Goal: Task Accomplishment & Management: Use online tool/utility

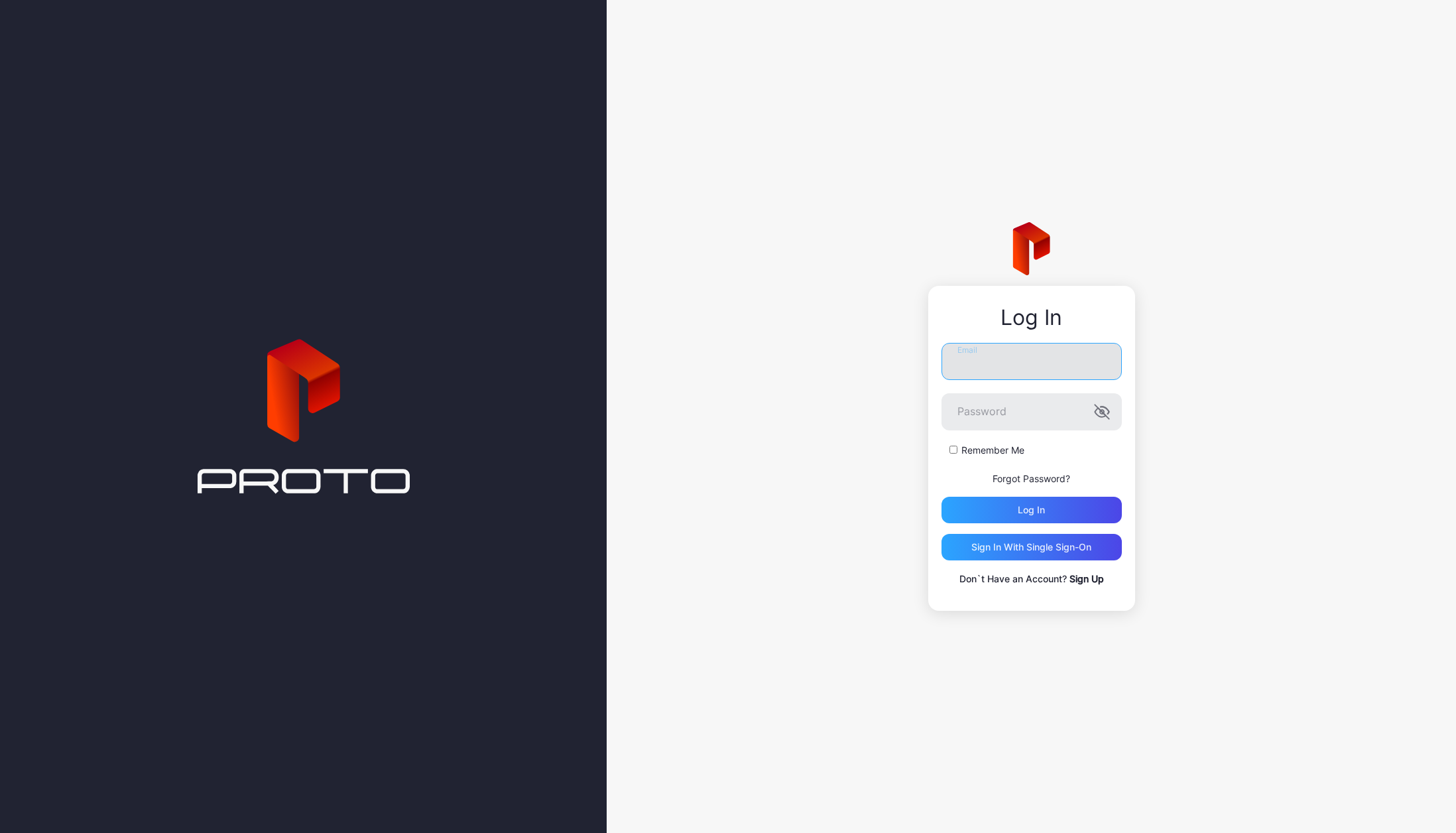
type input "**********"
click at [1008, 512] on div "Log in" at bounding box center [1031, 509] width 180 height 26
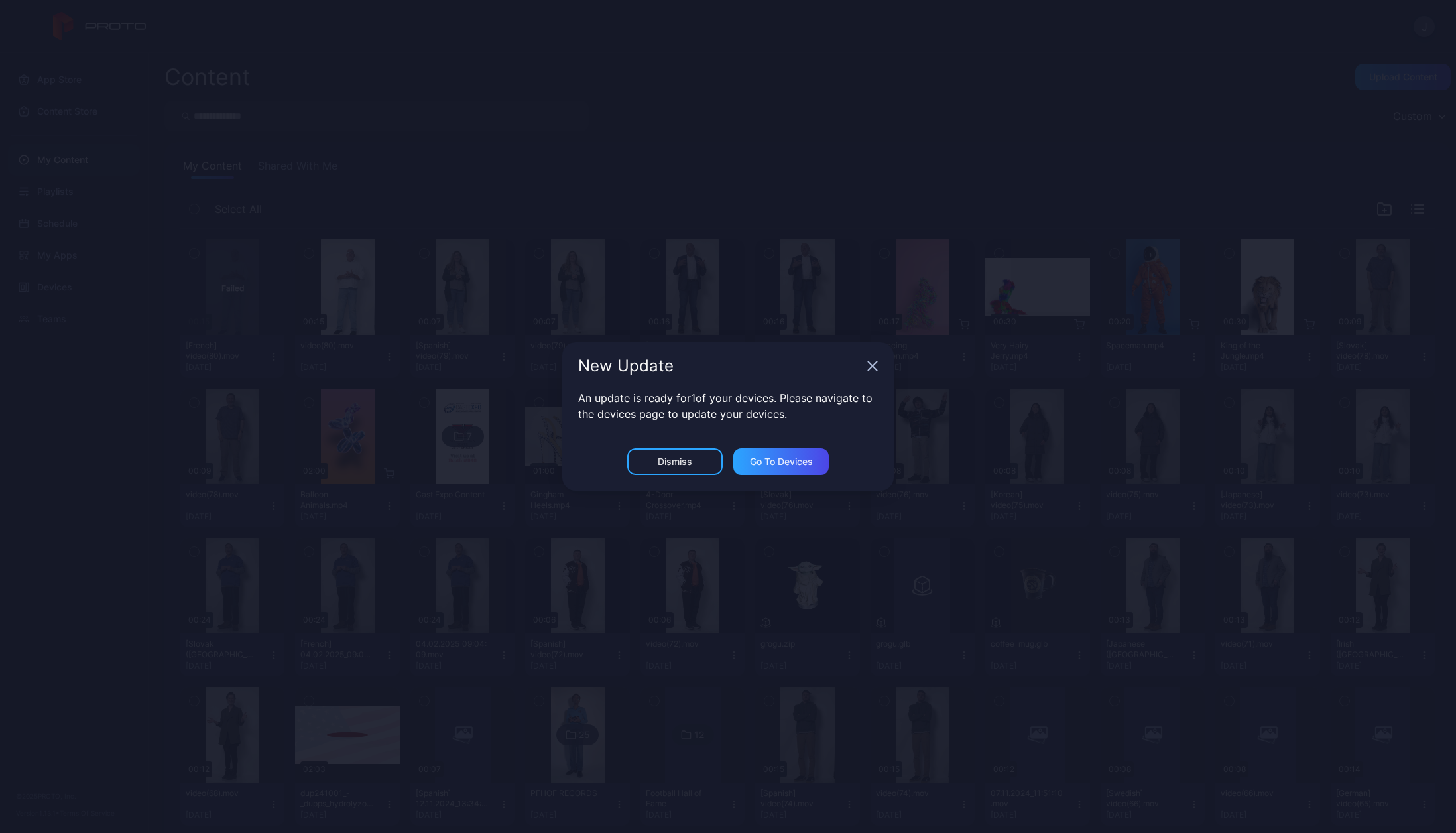
click at [653, 457] on div "Dismiss" at bounding box center [675, 461] width 96 height 26
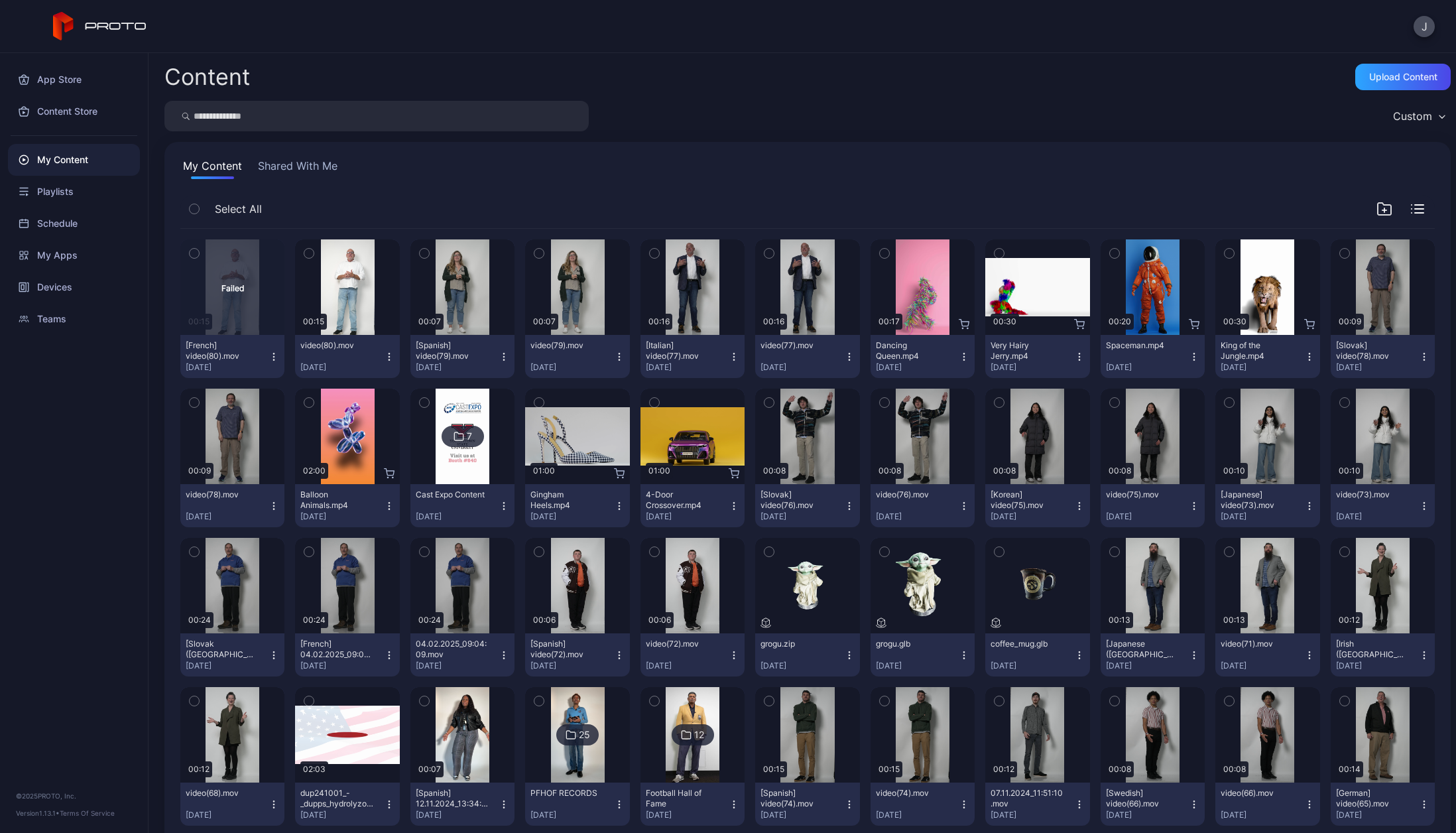
scroll to position [0, 0]
click at [1396, 83] on div "Upload Content" at bounding box center [1403, 77] width 96 height 26
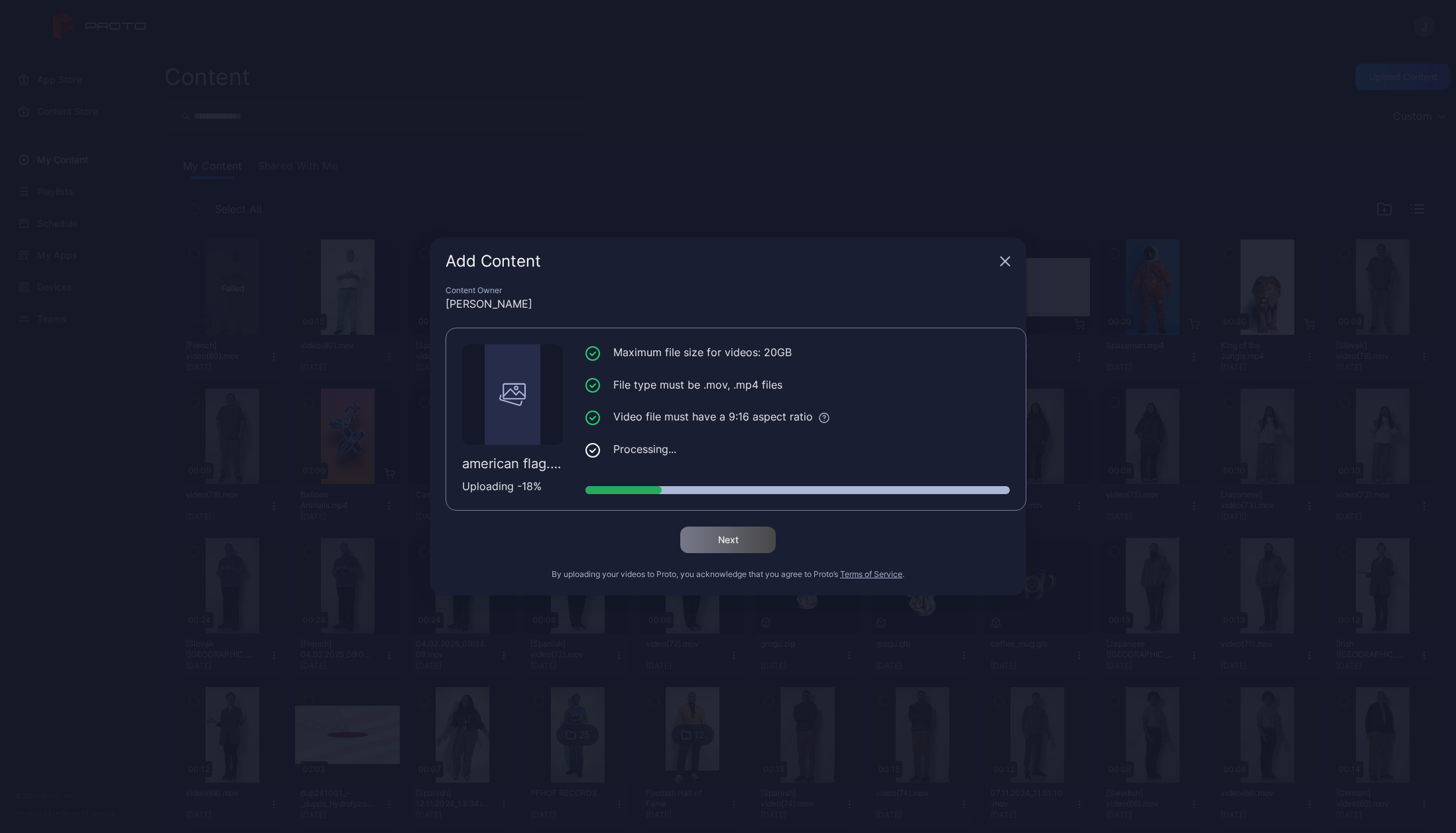
click at [1006, 262] on icon "button" at bounding box center [1005, 261] width 11 height 11
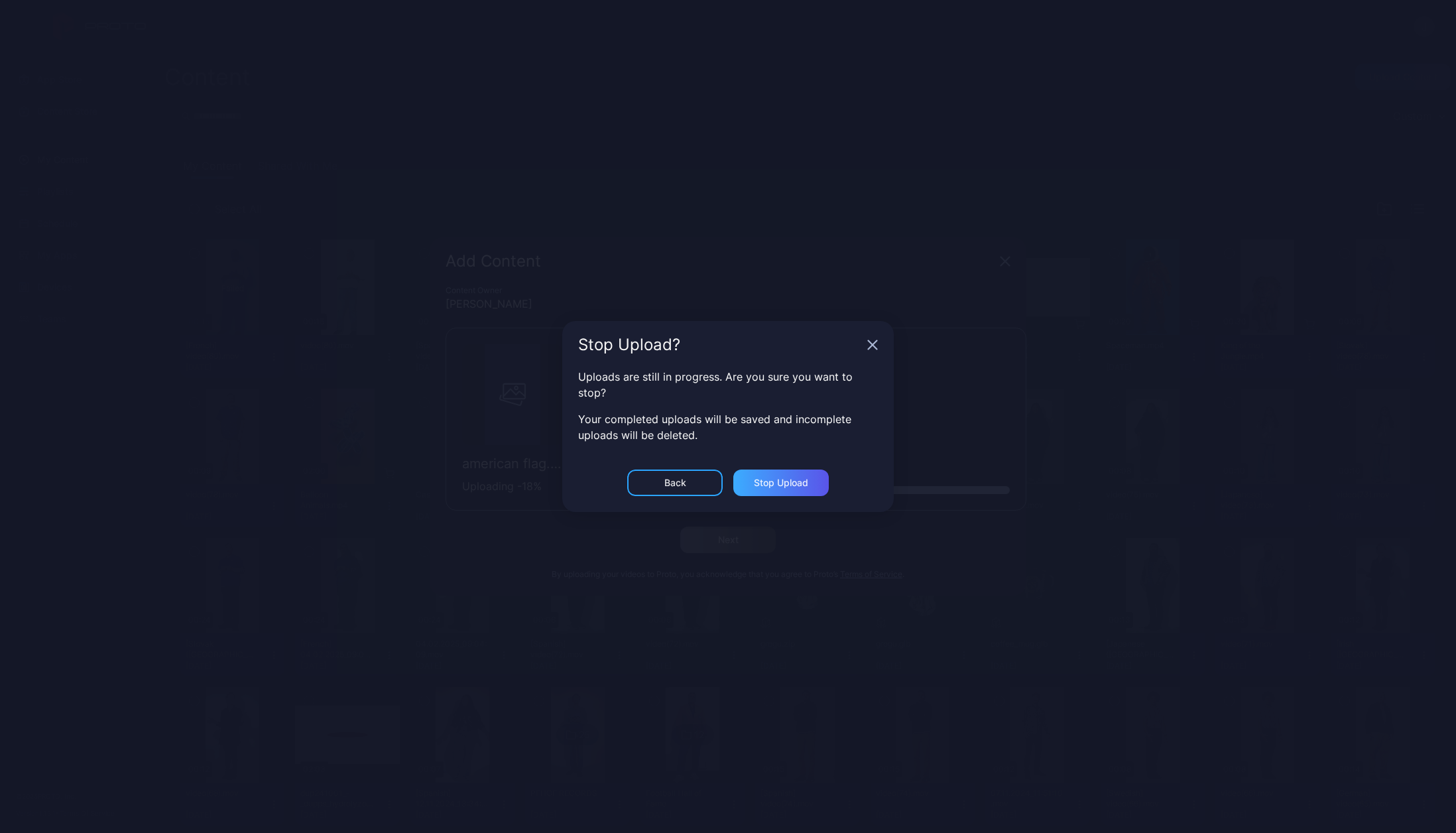
click at [772, 490] on div "Stop Upload" at bounding box center [780, 482] width 96 height 26
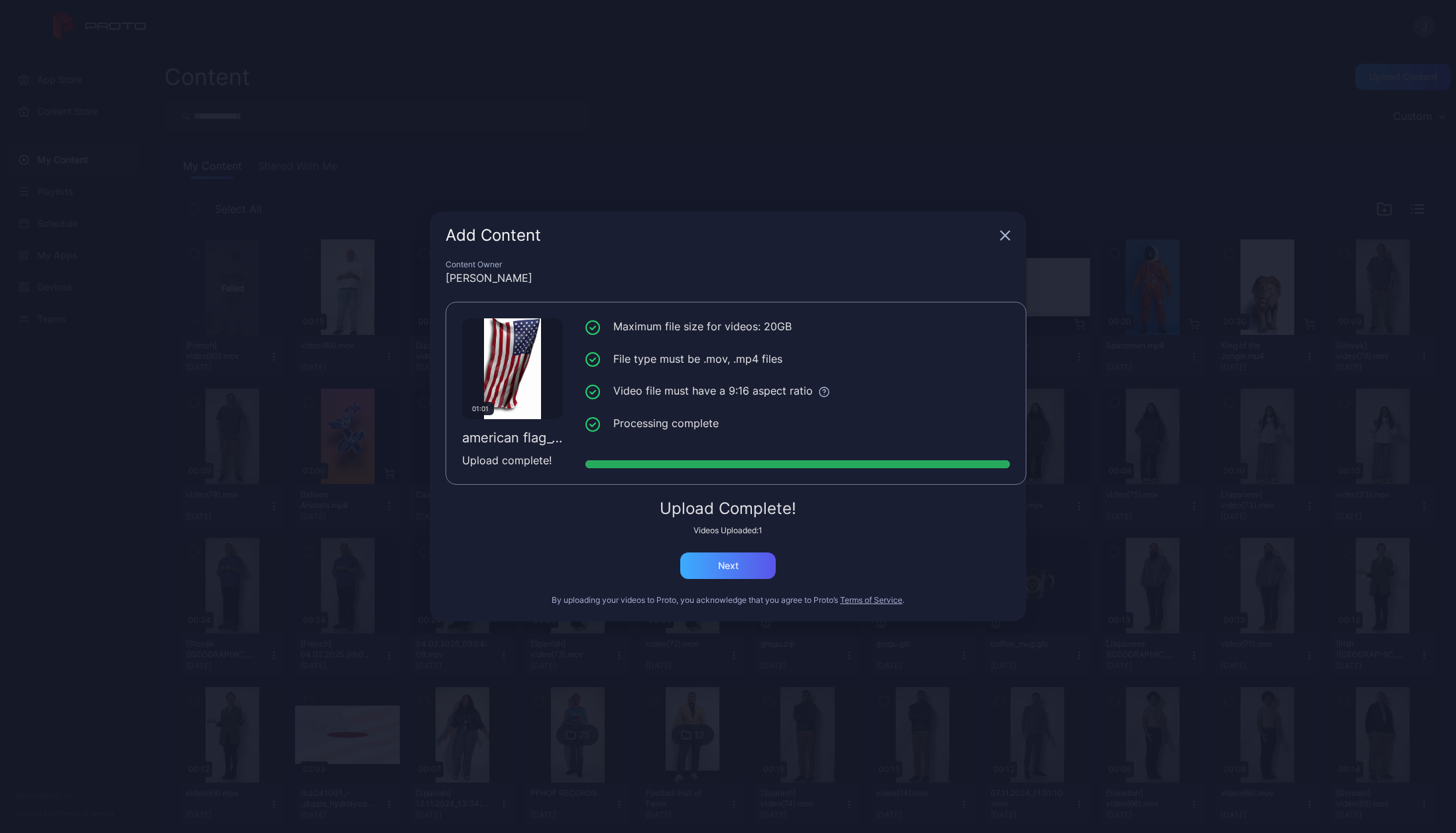
click at [717, 573] on div "Next" at bounding box center [728, 565] width 96 height 26
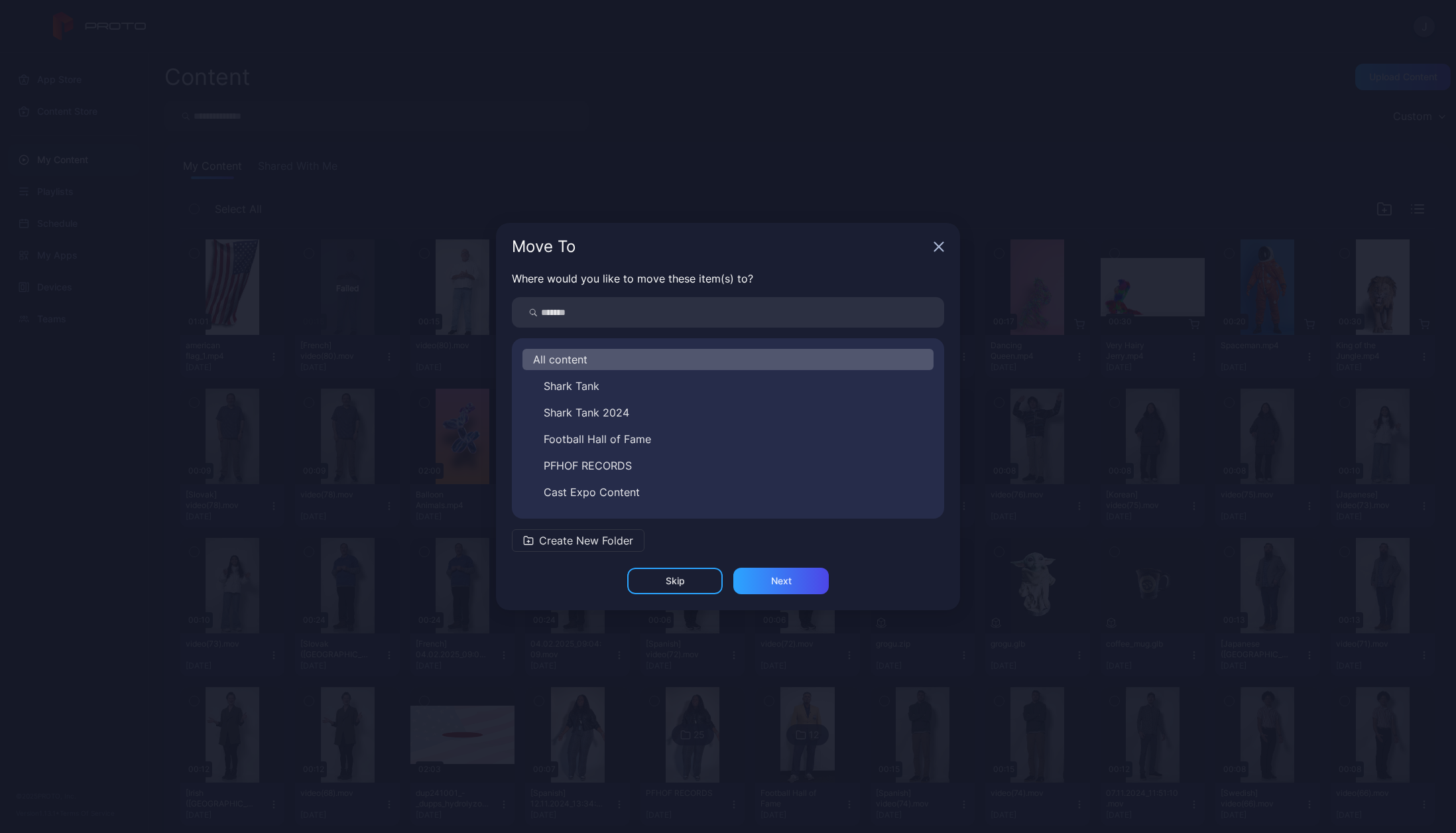
drag, startPoint x: 569, startPoint y: 361, endPoint x: 595, endPoint y: 361, distance: 26.0
click at [569, 361] on span "All content" at bounding box center [561, 359] width 54 height 15
click at [769, 581] on div "Next" at bounding box center [780, 580] width 96 height 26
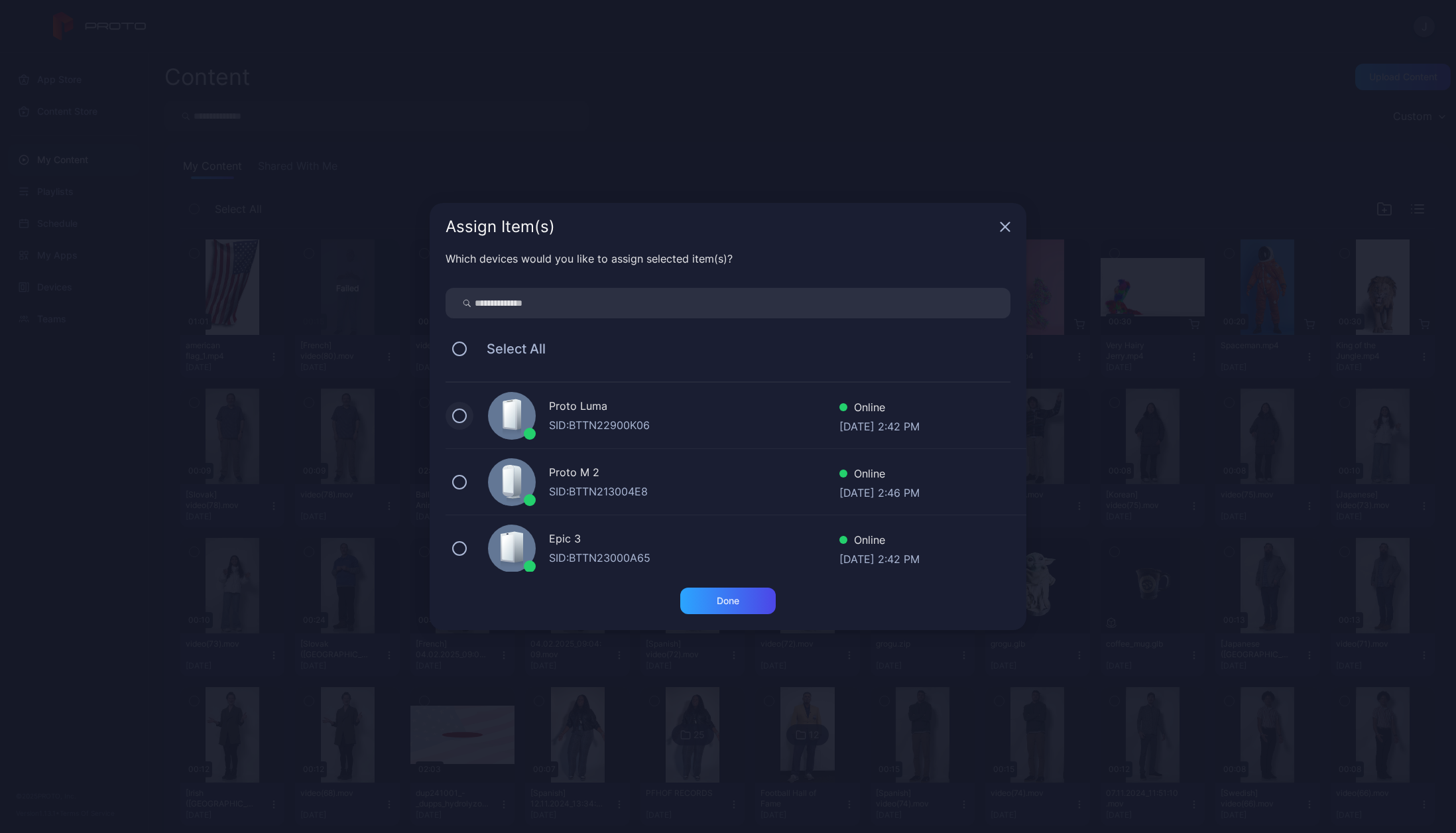
click at [457, 415] on button at bounding box center [459, 416] width 15 height 15
click at [462, 552] on button at bounding box center [459, 548] width 15 height 15
click at [464, 476] on button at bounding box center [459, 481] width 15 height 15
click at [732, 599] on div "Done" at bounding box center [727, 601] width 22 height 11
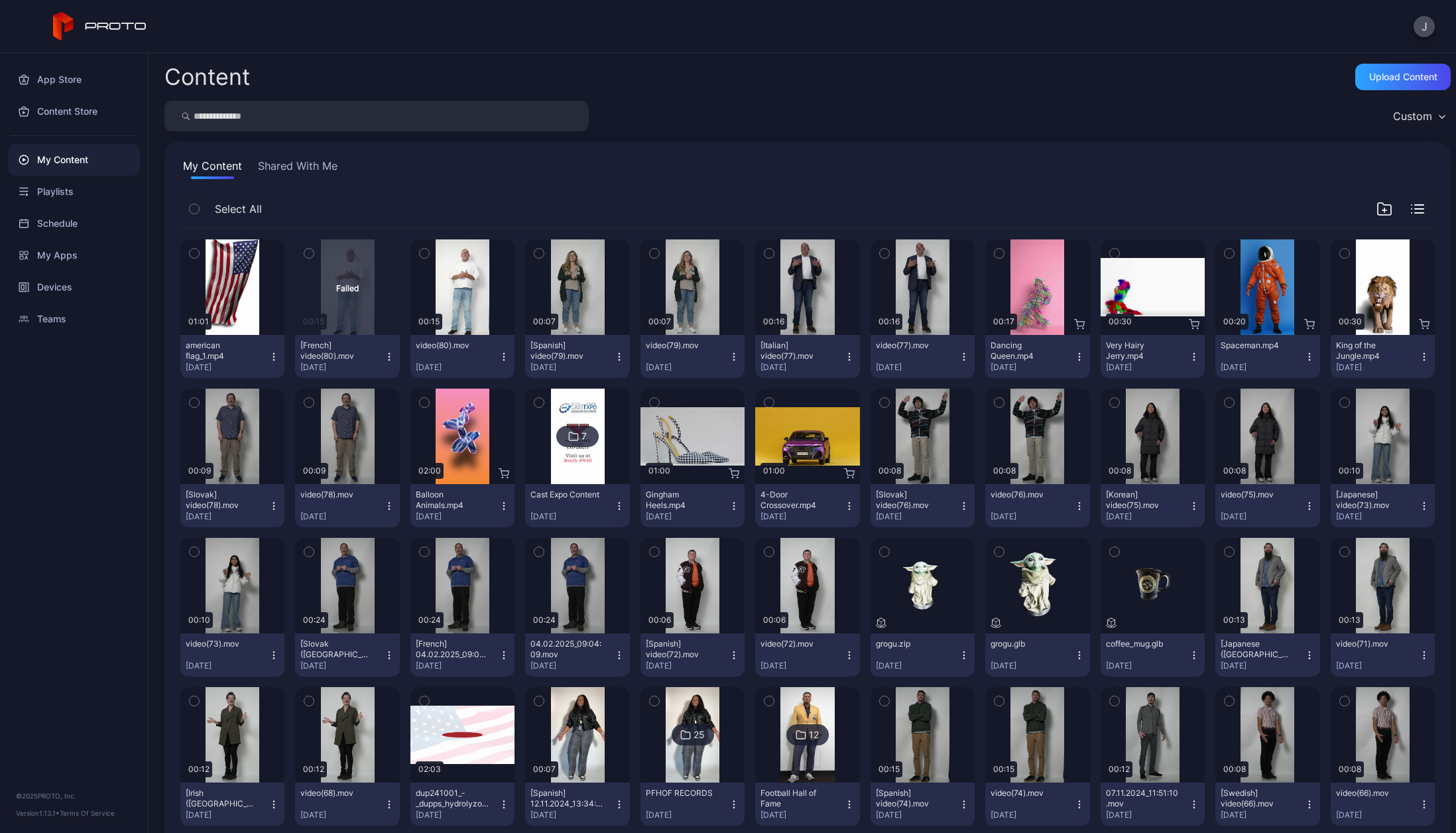
click at [317, 163] on button "Shared With Me" at bounding box center [298, 169] width 85 height 21
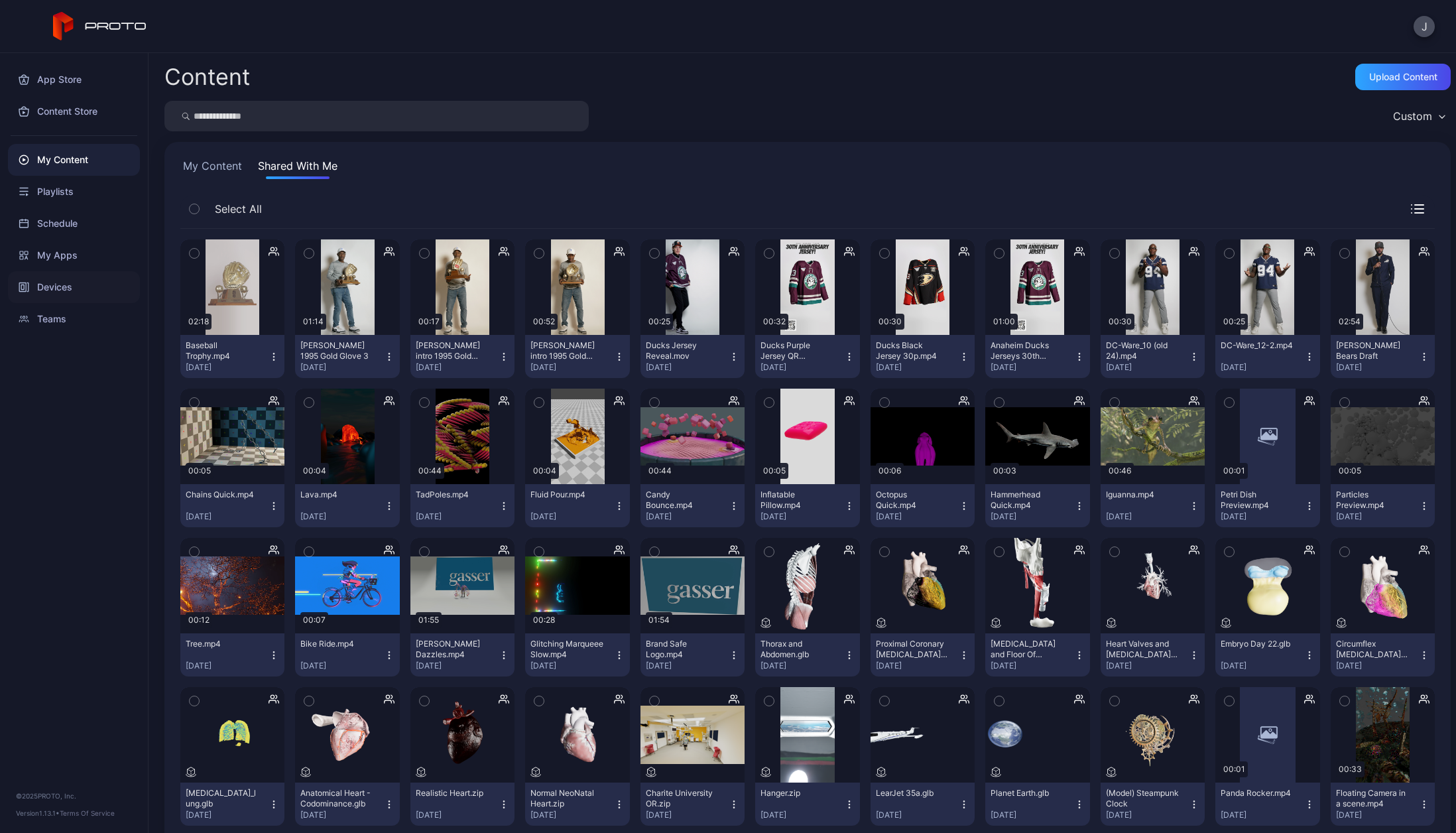
click at [49, 283] on div "Devices" at bounding box center [74, 287] width 132 height 32
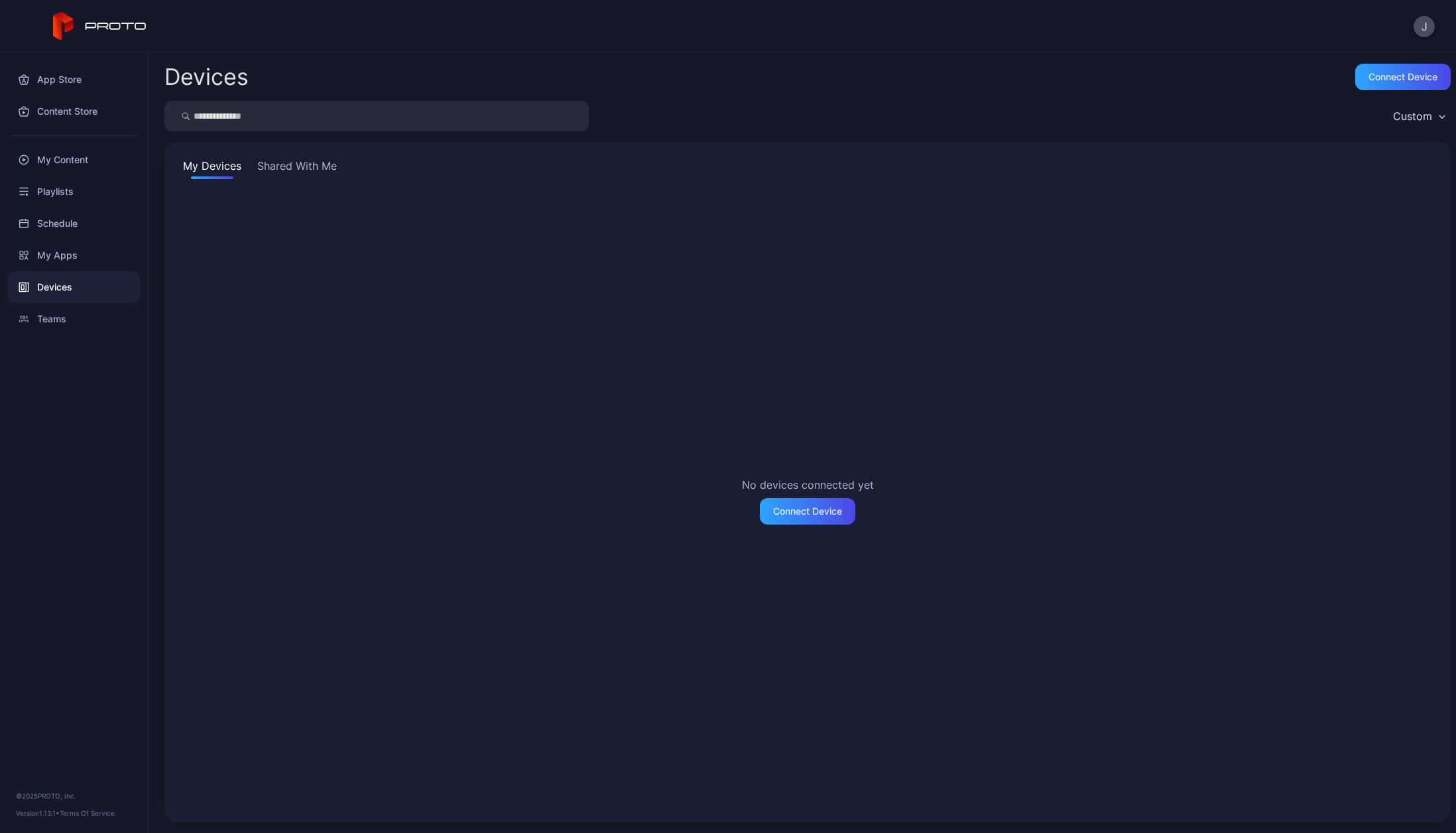
click at [304, 166] on button "Shared With Me" at bounding box center [297, 169] width 85 height 21
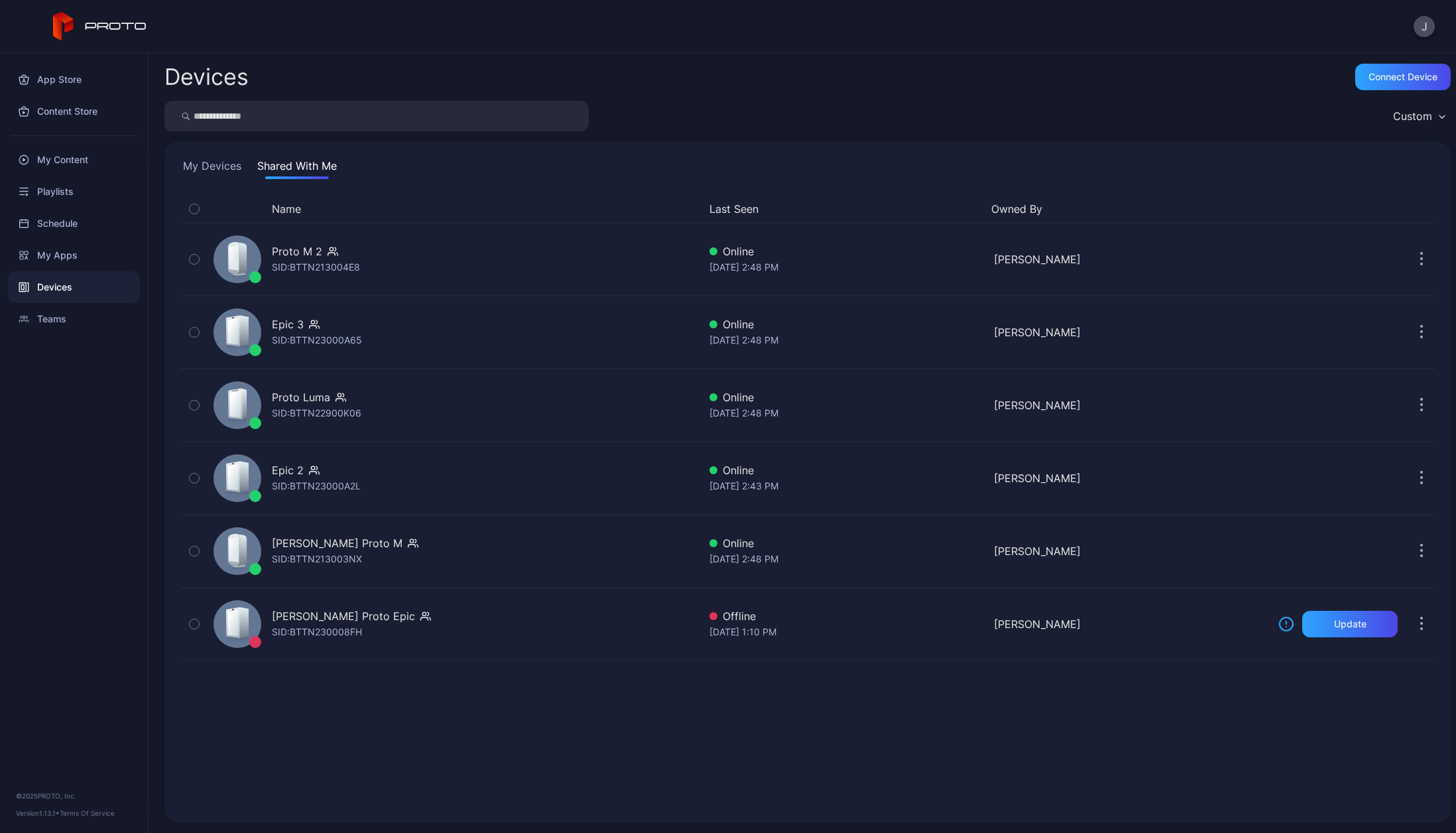
click at [225, 163] on button "My Devices" at bounding box center [212, 169] width 64 height 21
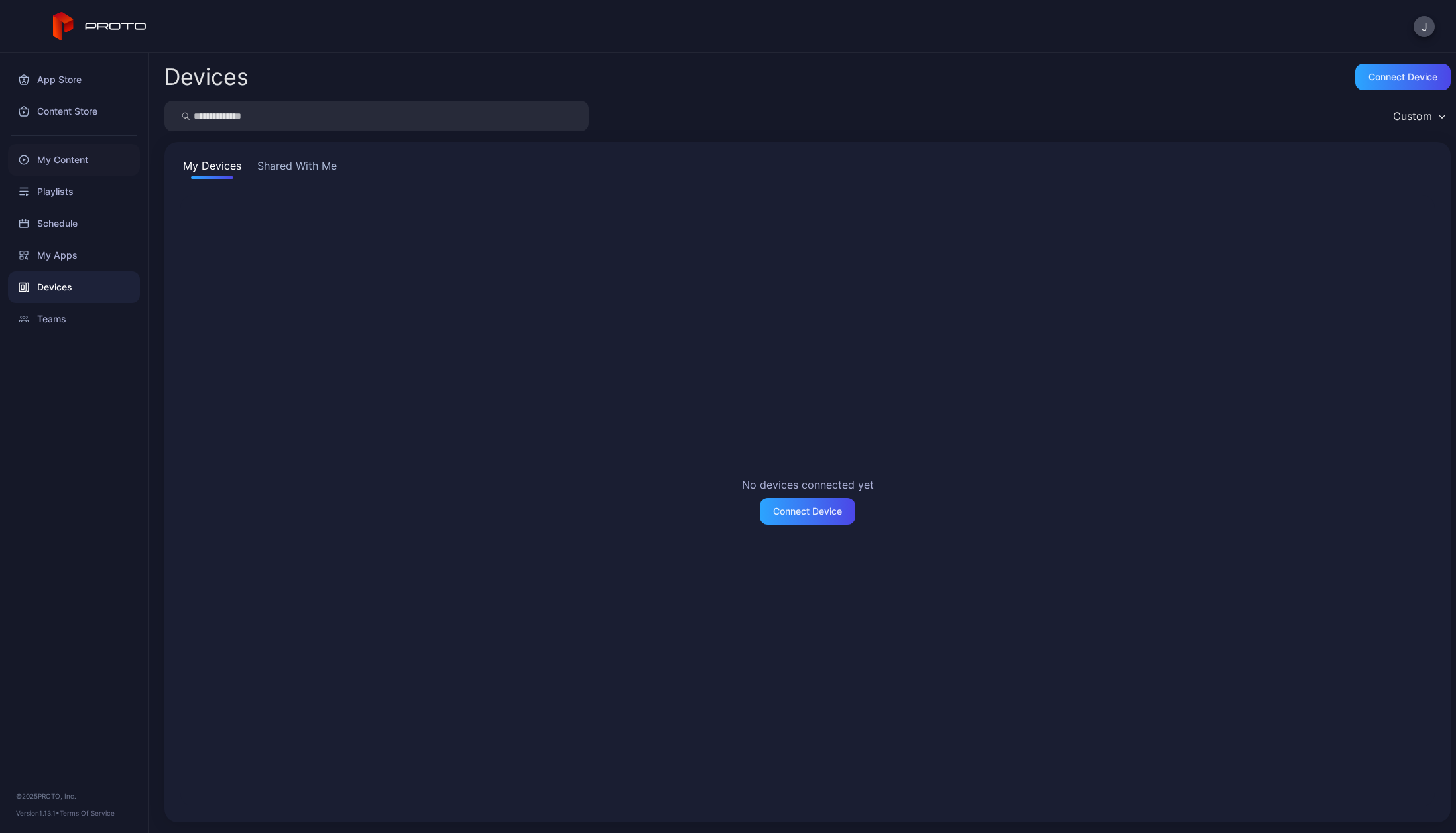
click at [63, 156] on div "My Content" at bounding box center [74, 160] width 132 height 32
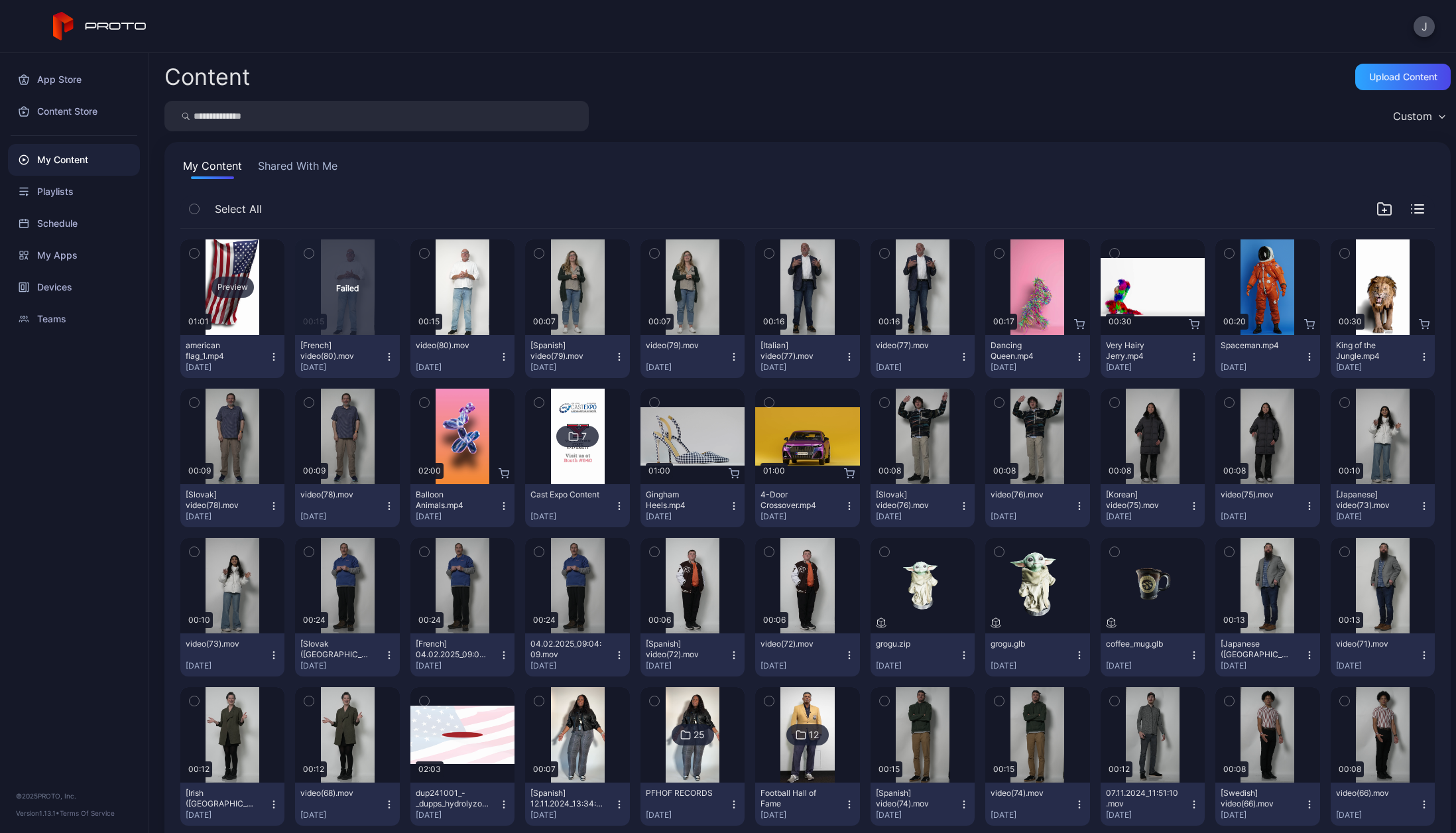
click at [236, 300] on div "Preview" at bounding box center [232, 287] width 105 height 96
click at [272, 362] on button "american flag_1.mp4 [DATE]" at bounding box center [232, 356] width 105 height 44
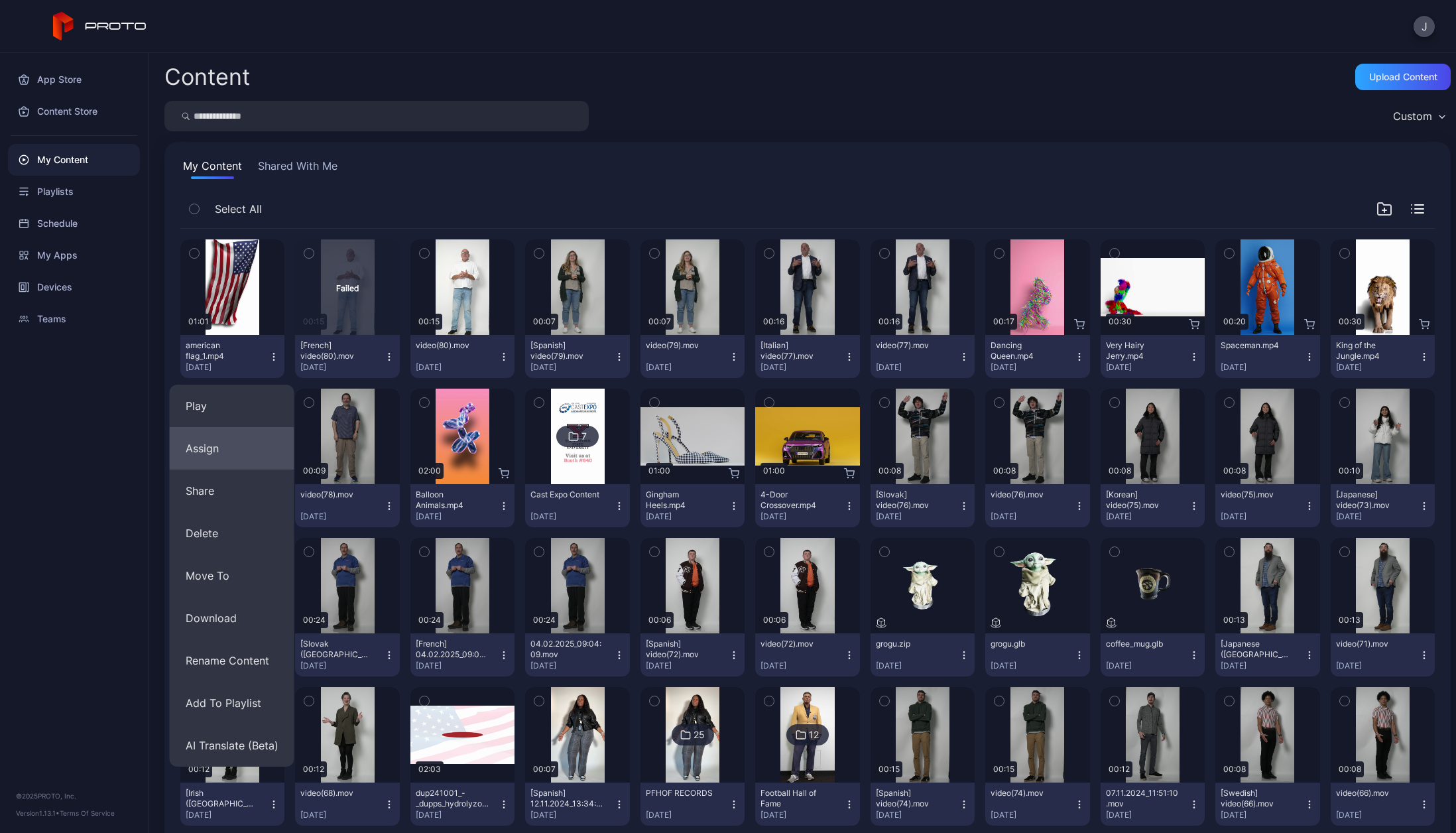
click at [207, 450] on button "Assign" at bounding box center [231, 448] width 125 height 43
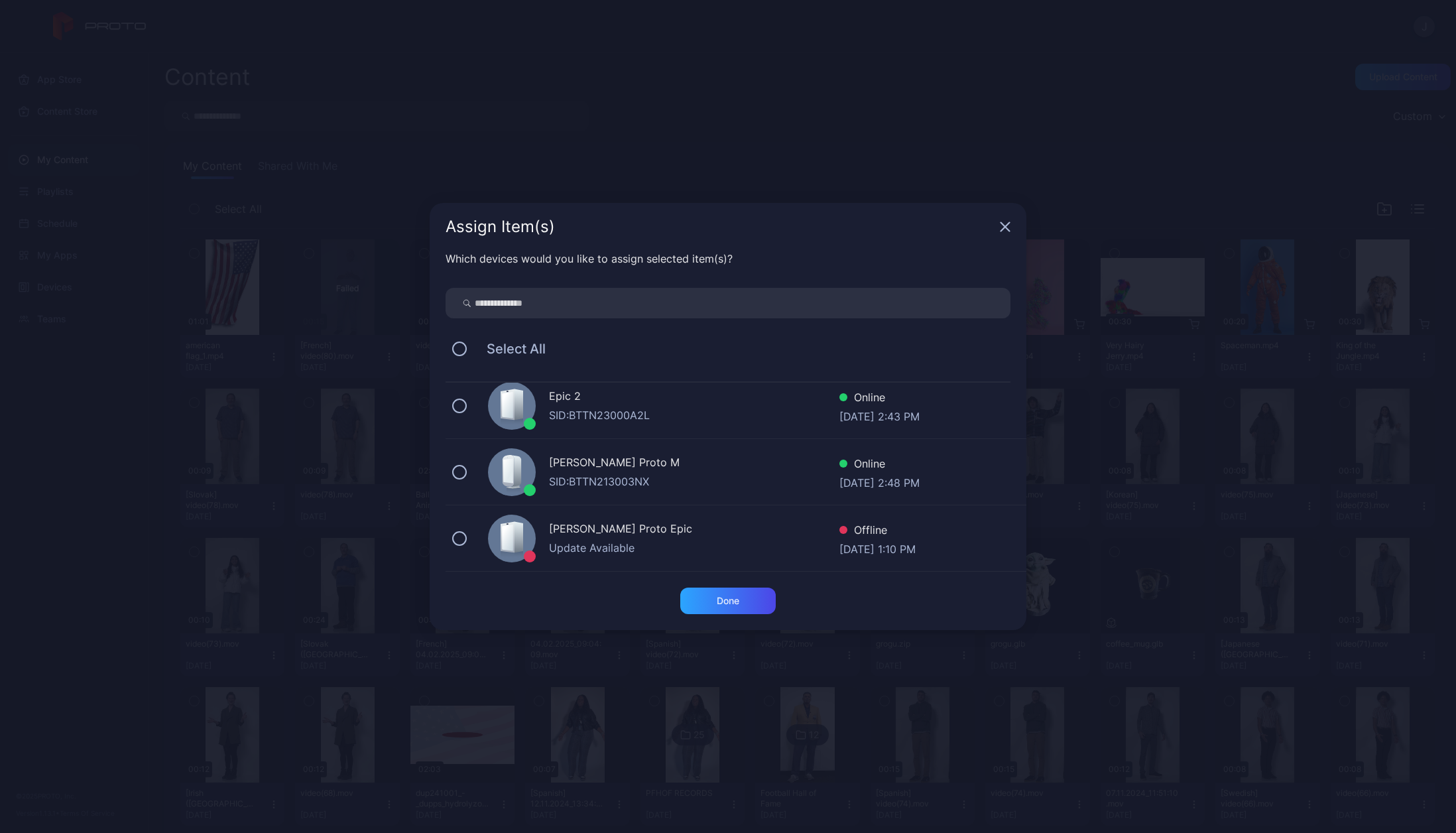
scroll to position [209, 0]
click at [460, 476] on button at bounding box center [459, 472] width 15 height 15
click at [462, 412] on button at bounding box center [459, 406] width 15 height 15
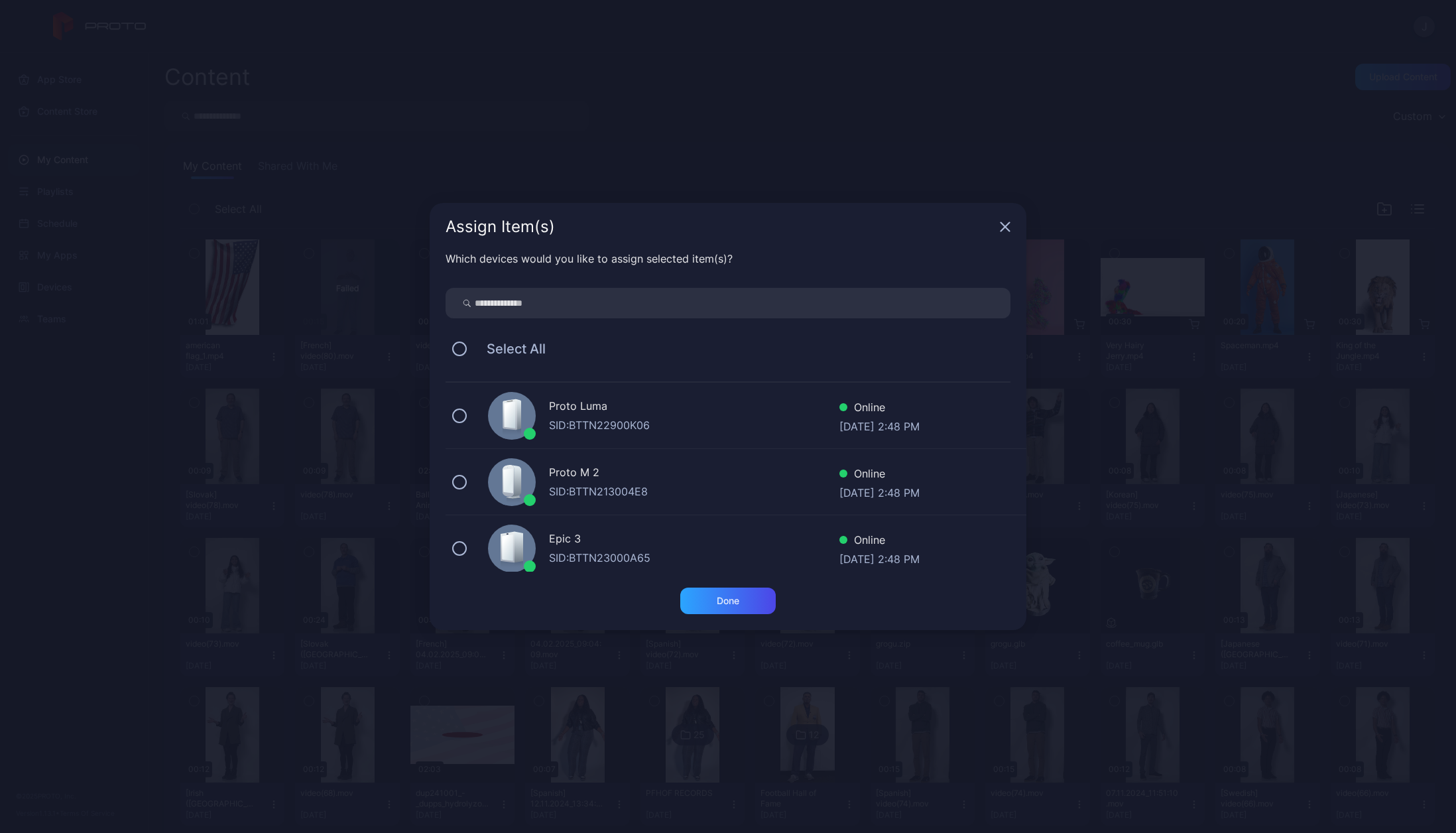
scroll to position [0, 0]
click at [729, 604] on div "Done" at bounding box center [727, 601] width 22 height 11
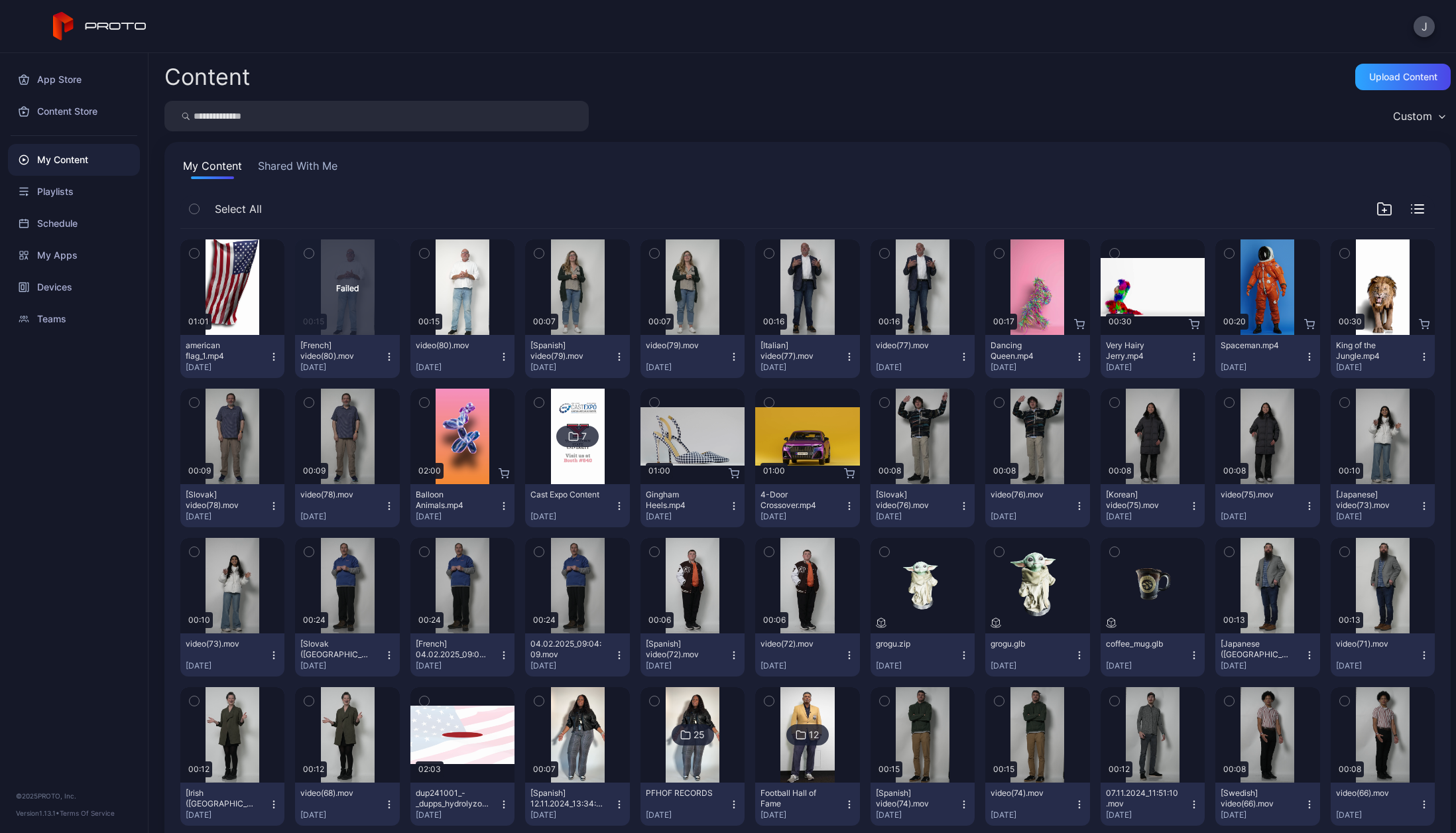
click at [304, 162] on button "Shared With Me" at bounding box center [298, 169] width 85 height 21
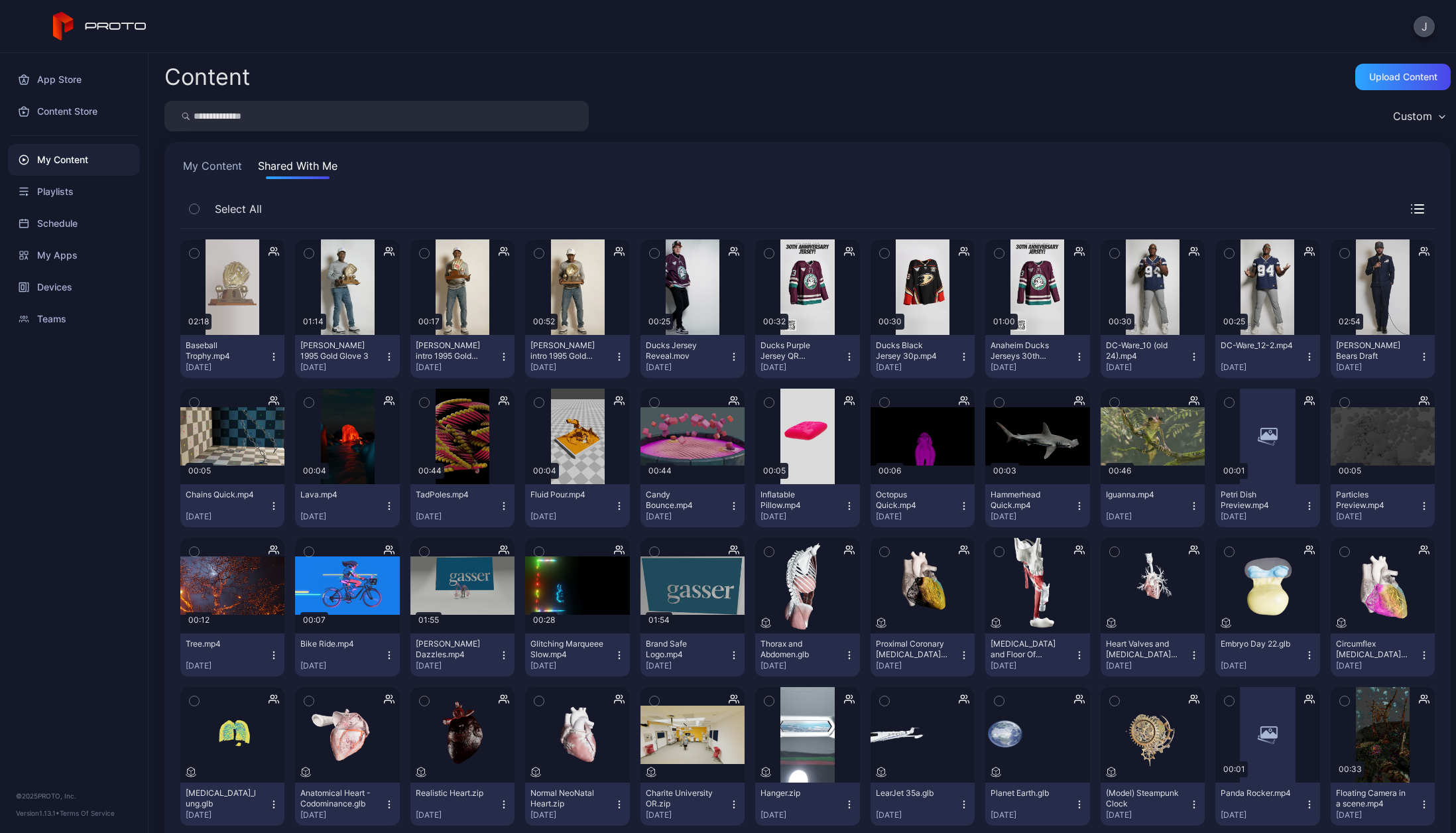
click at [213, 165] on button "My Content" at bounding box center [212, 169] width 64 height 21
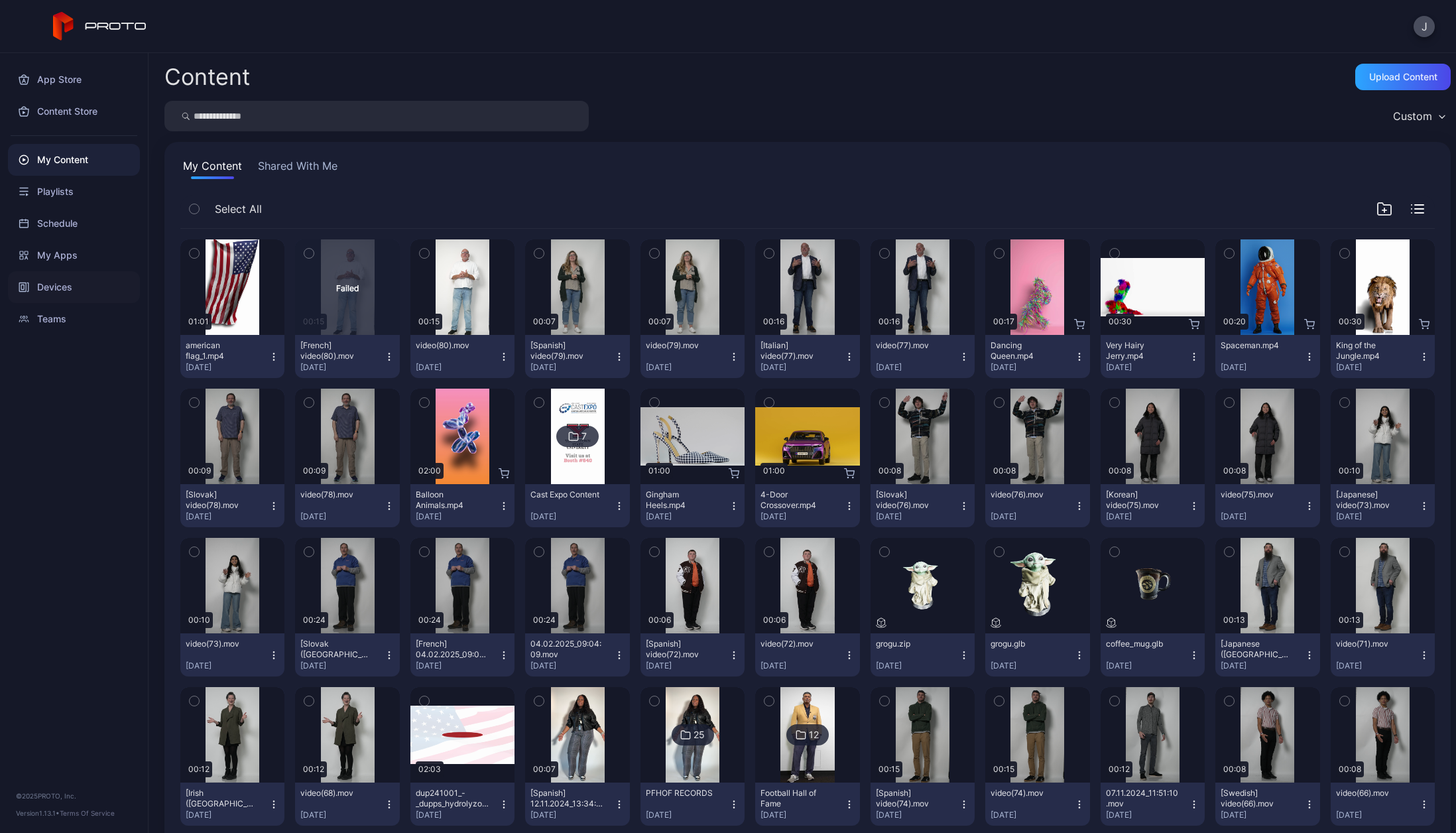
click at [58, 283] on div "Devices" at bounding box center [74, 287] width 132 height 32
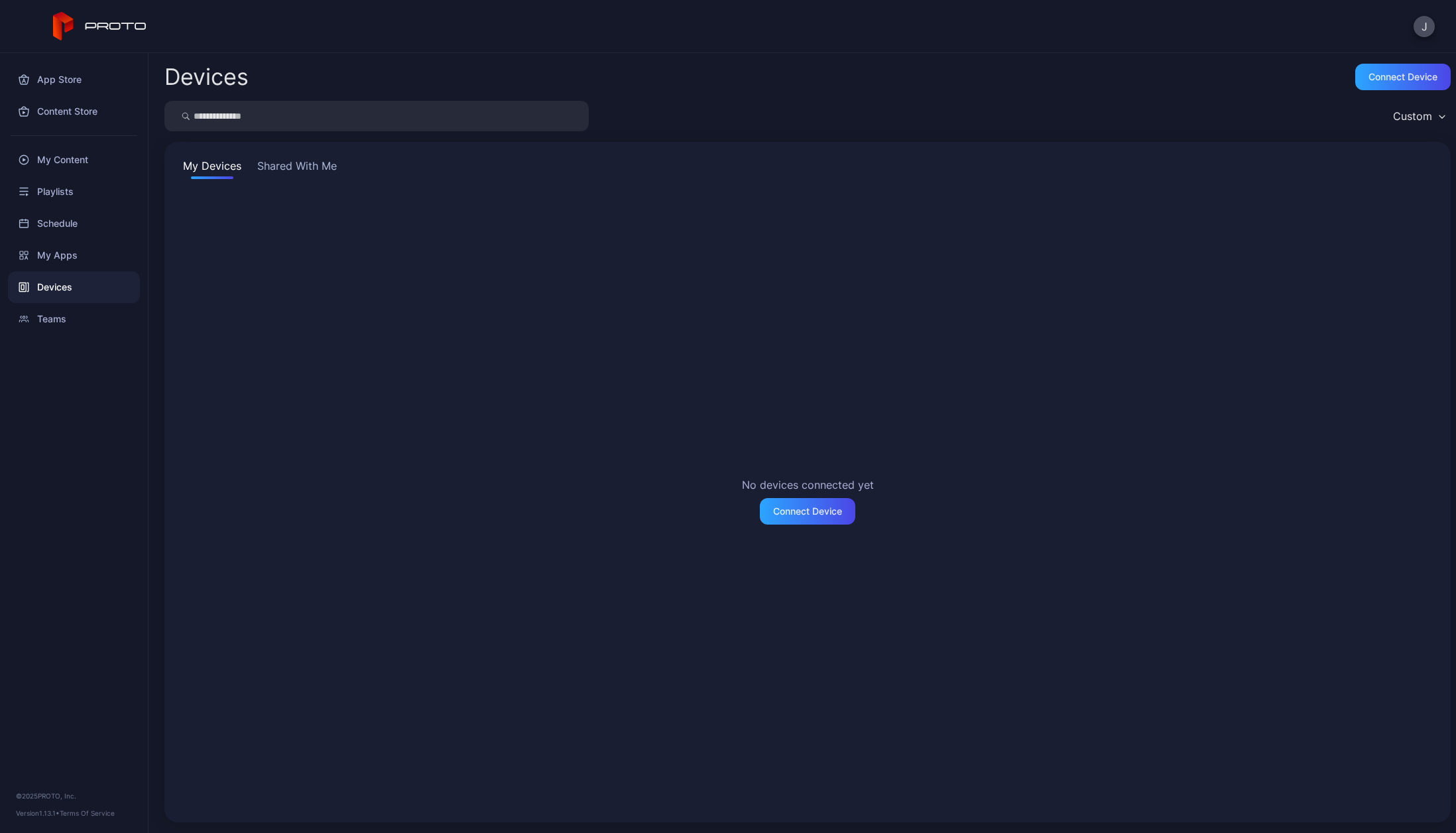
click at [309, 169] on button "Shared With Me" at bounding box center [297, 169] width 85 height 21
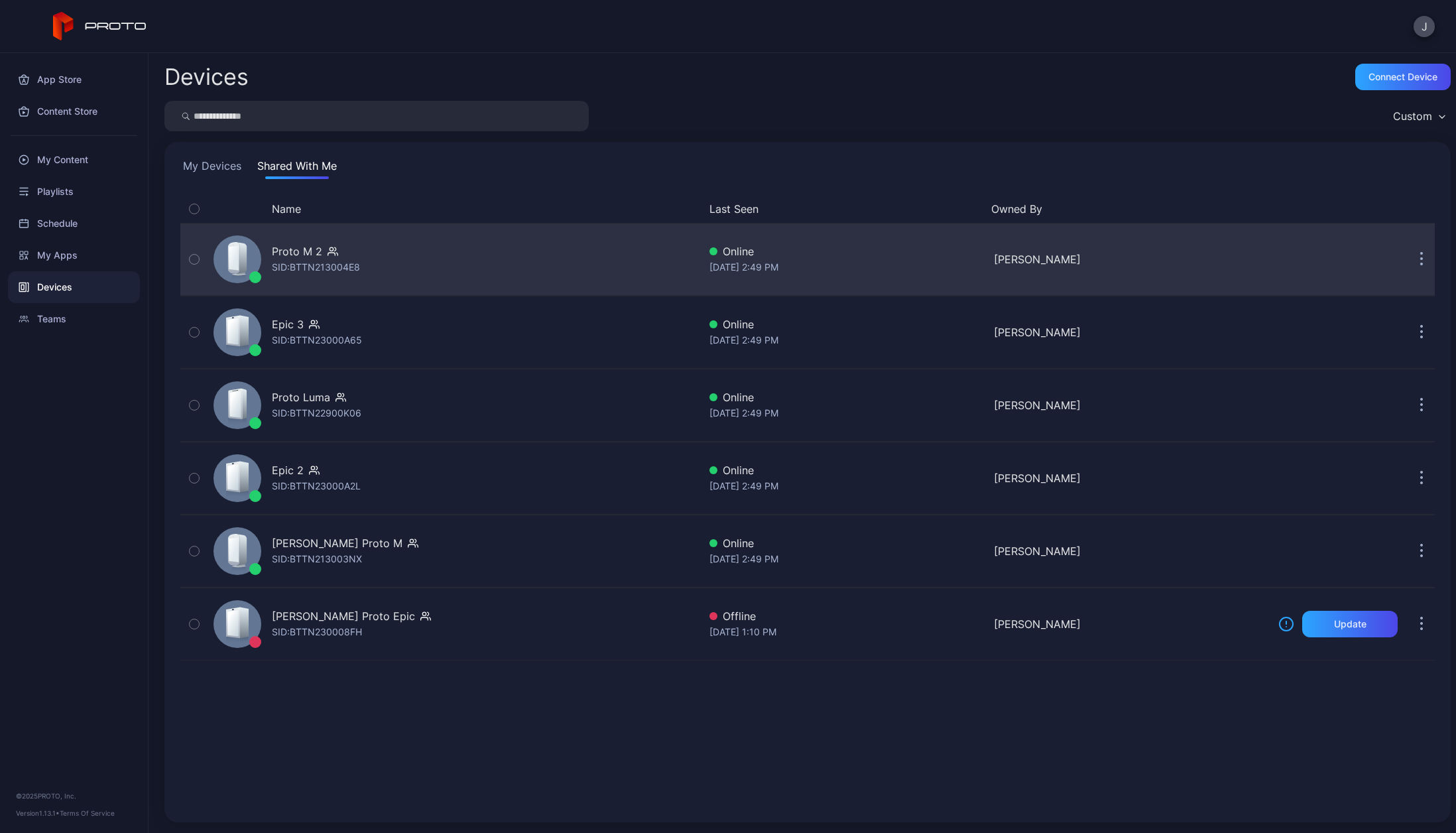
click at [320, 260] on div "SID: BTTN213004E8" at bounding box center [316, 267] width 88 height 15
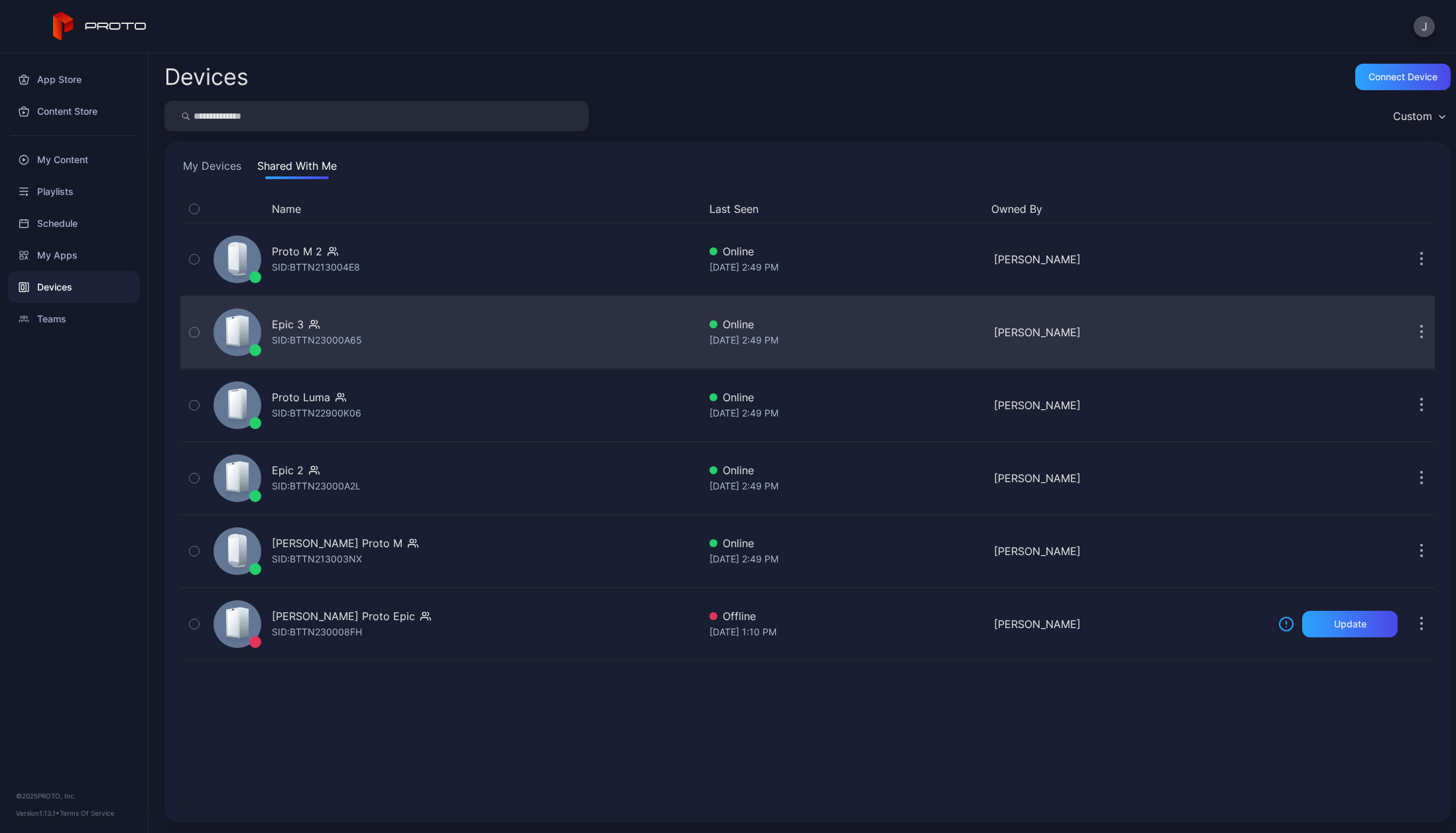
click at [297, 323] on div "Epic 3" at bounding box center [288, 324] width 32 height 15
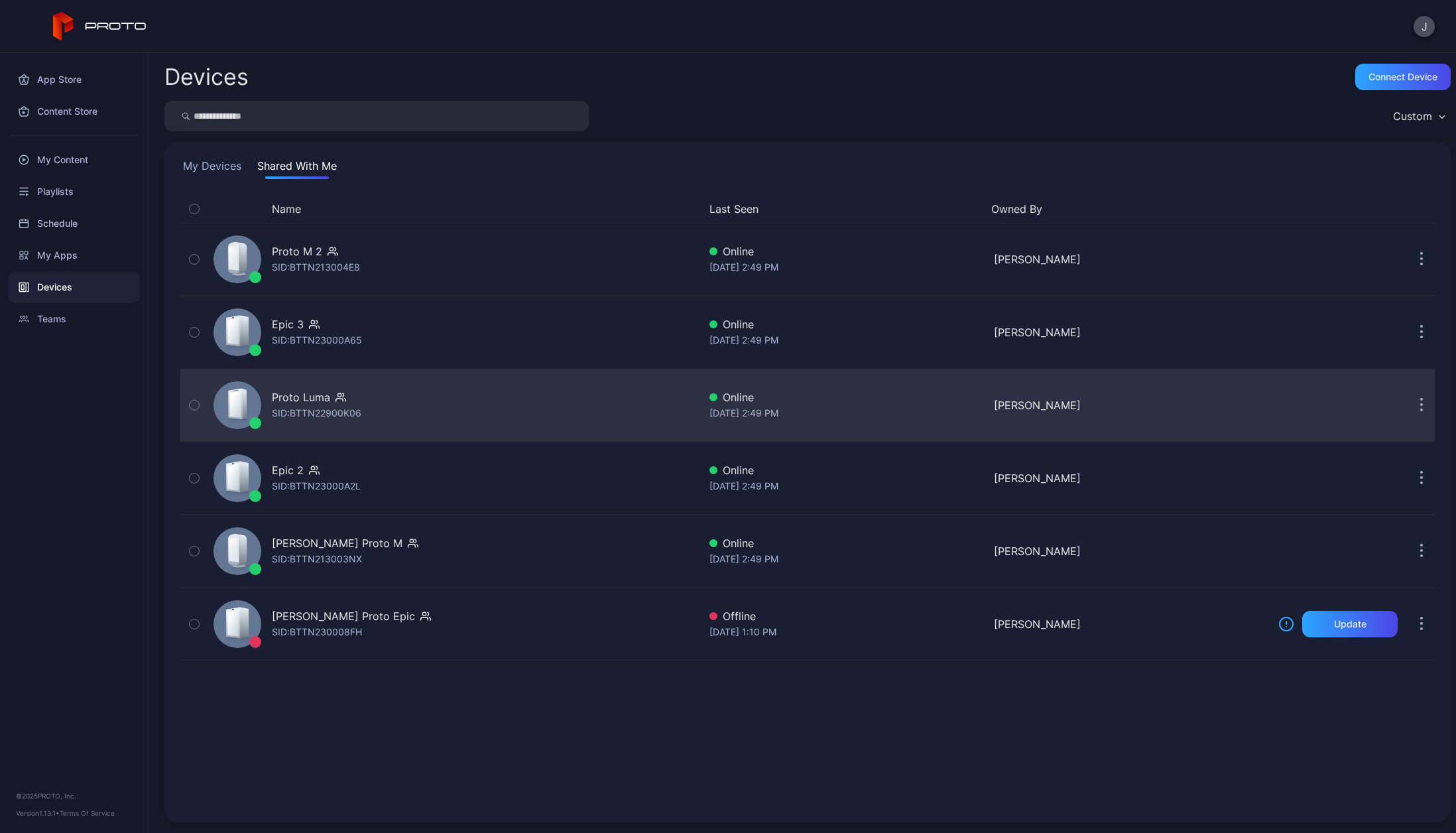
click at [307, 412] on div "SID: BTTN22900K06" at bounding box center [317, 413] width 89 height 15
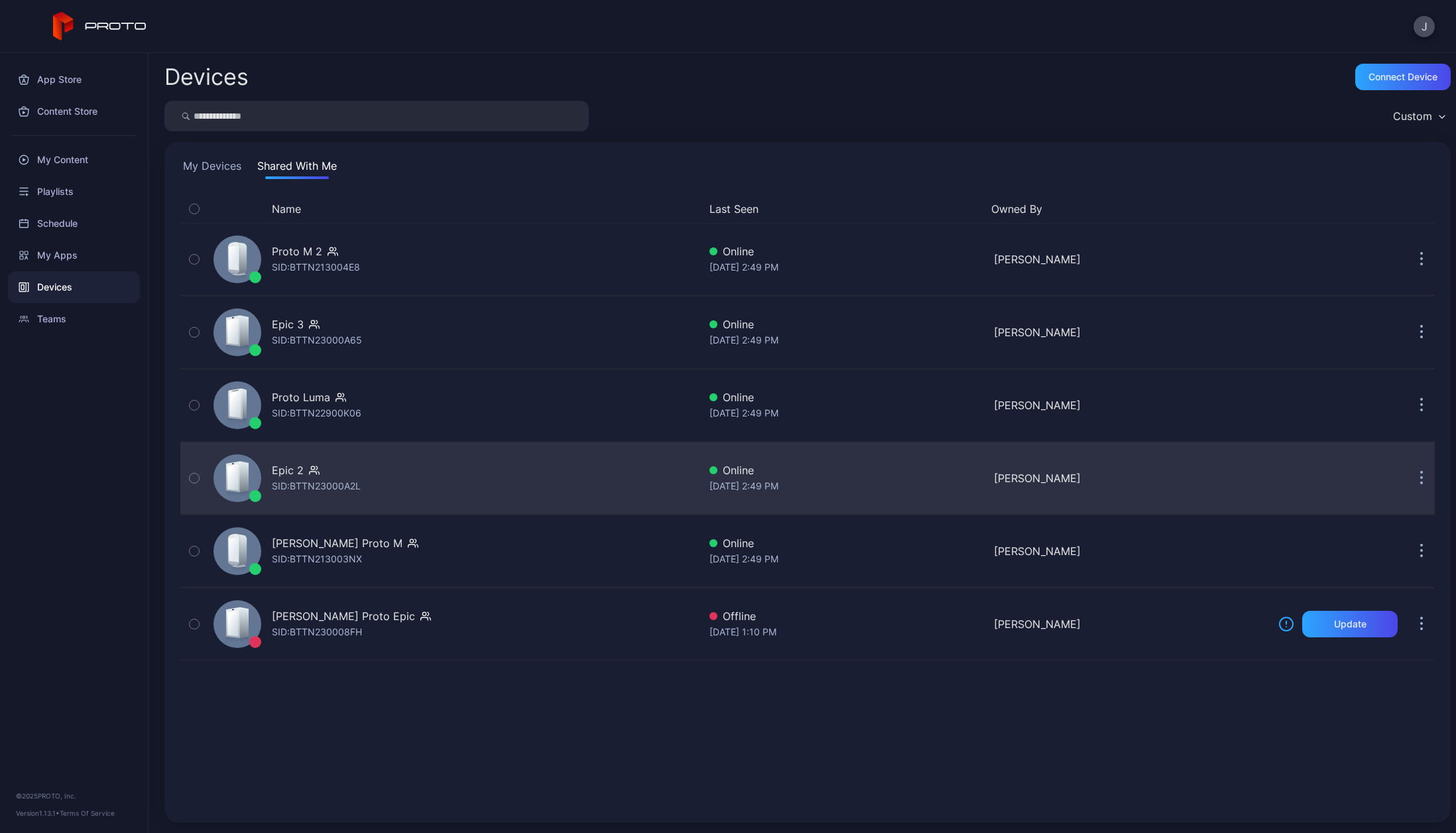
click at [281, 481] on div "SID: BTTN23000A2L" at bounding box center [317, 486] width 89 height 15
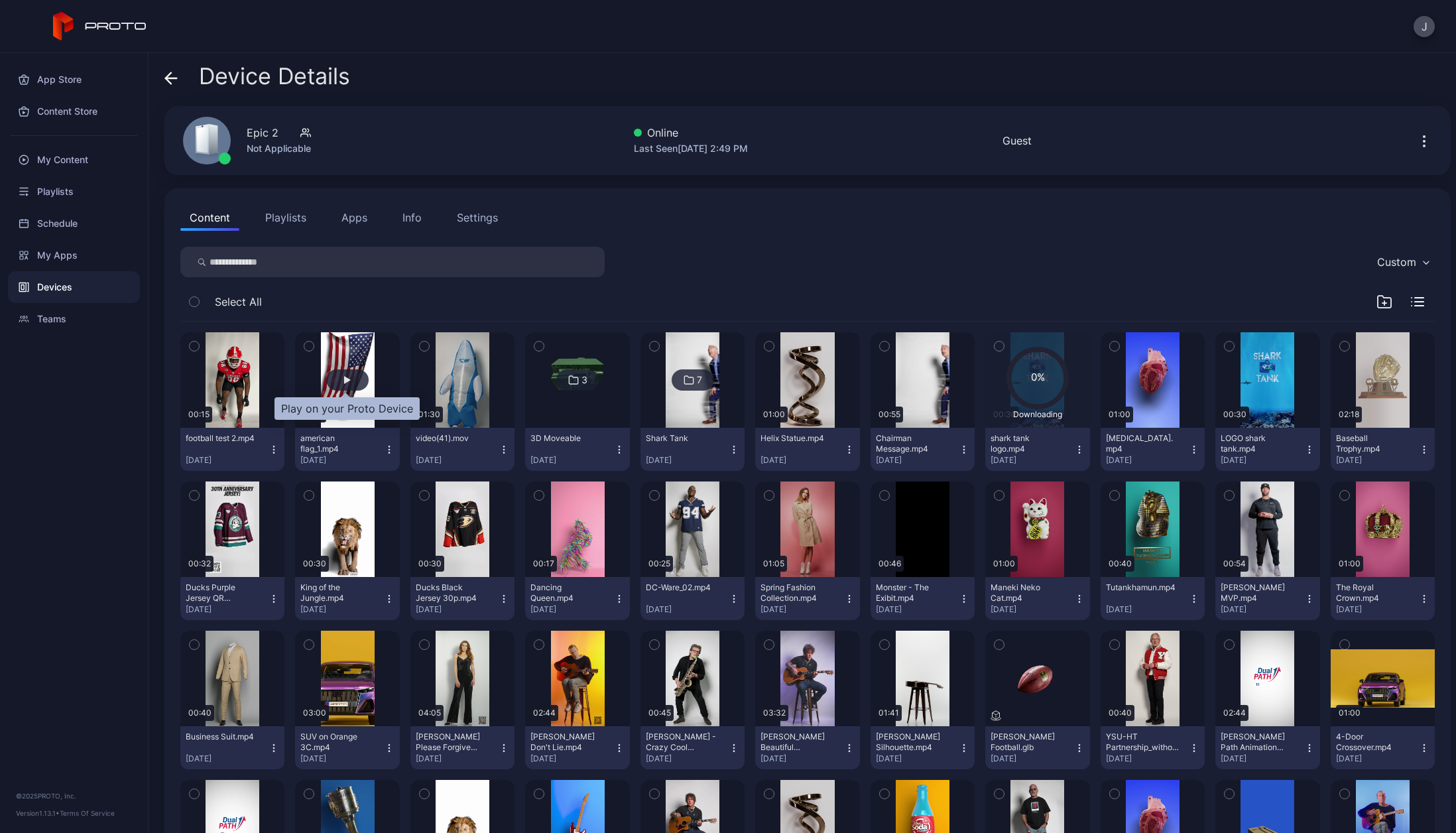
click at [345, 382] on div "button" at bounding box center [347, 380] width 7 height 8
